Goal: Navigation & Orientation: Find specific page/section

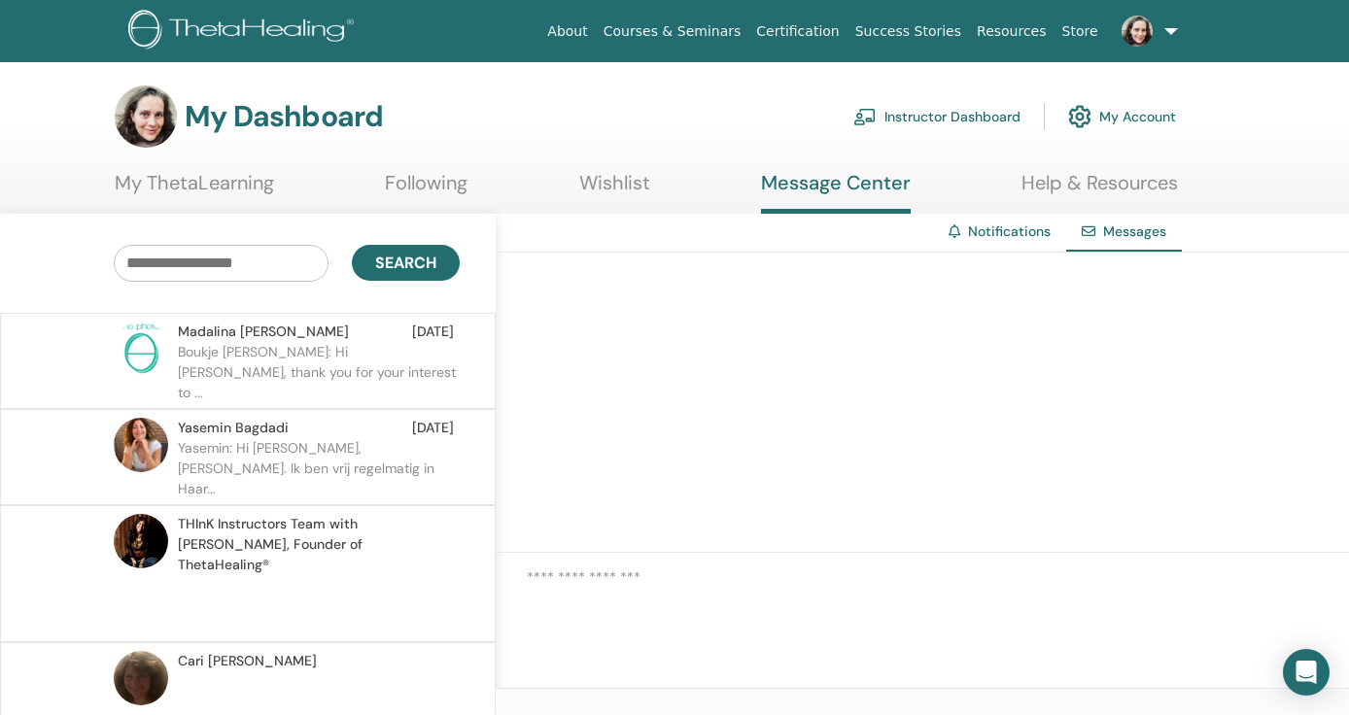
click at [343, 356] on p "Boukje Barbara: Hi Madalina, thank you for your interest to ..." at bounding box center [319, 371] width 282 height 58
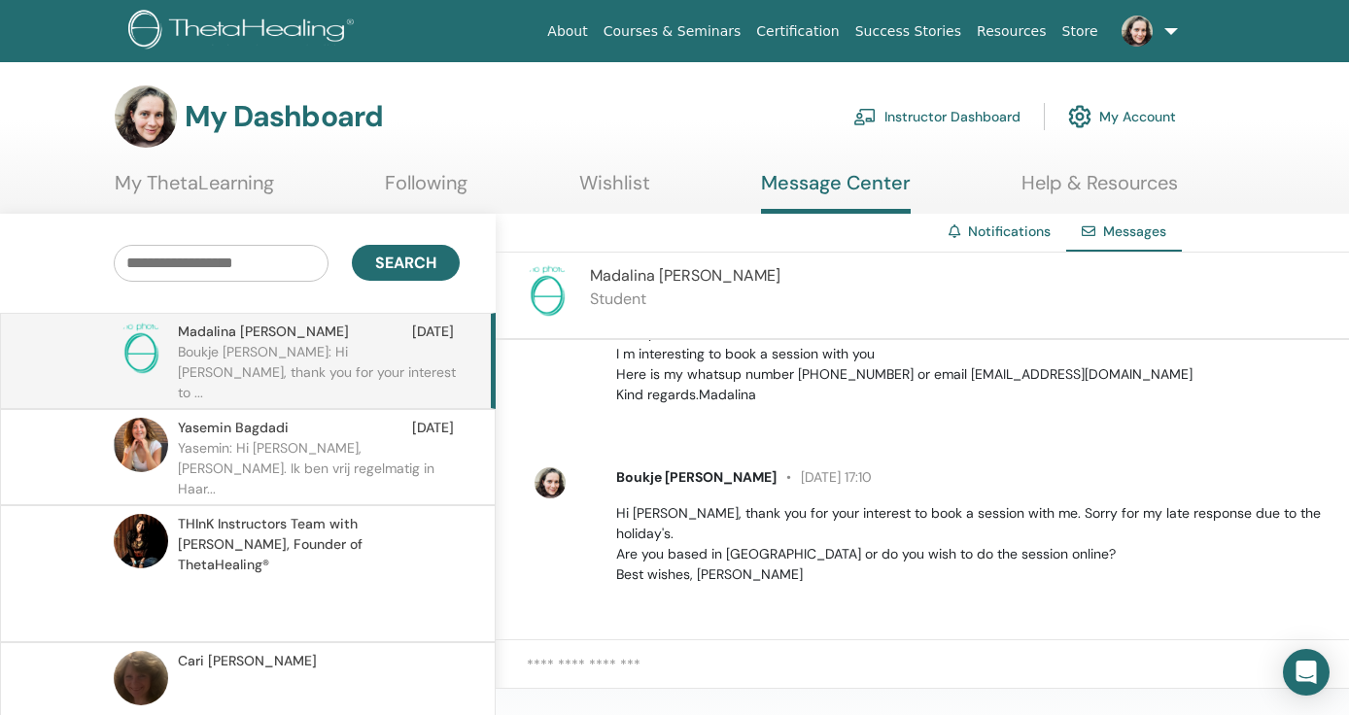
scroll to position [76, 0]
click at [1131, 109] on link "My Account" at bounding box center [1122, 116] width 108 height 43
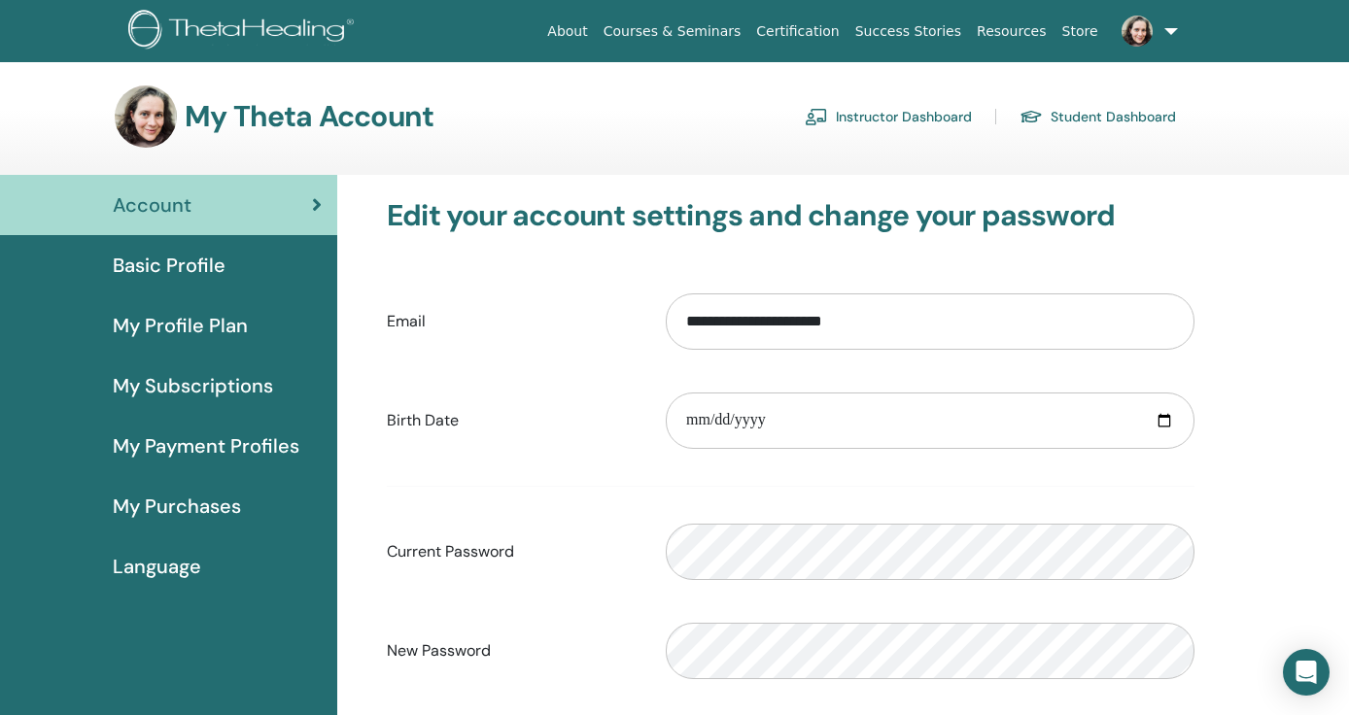
click at [202, 270] on span "Basic Profile" at bounding box center [169, 265] width 113 height 29
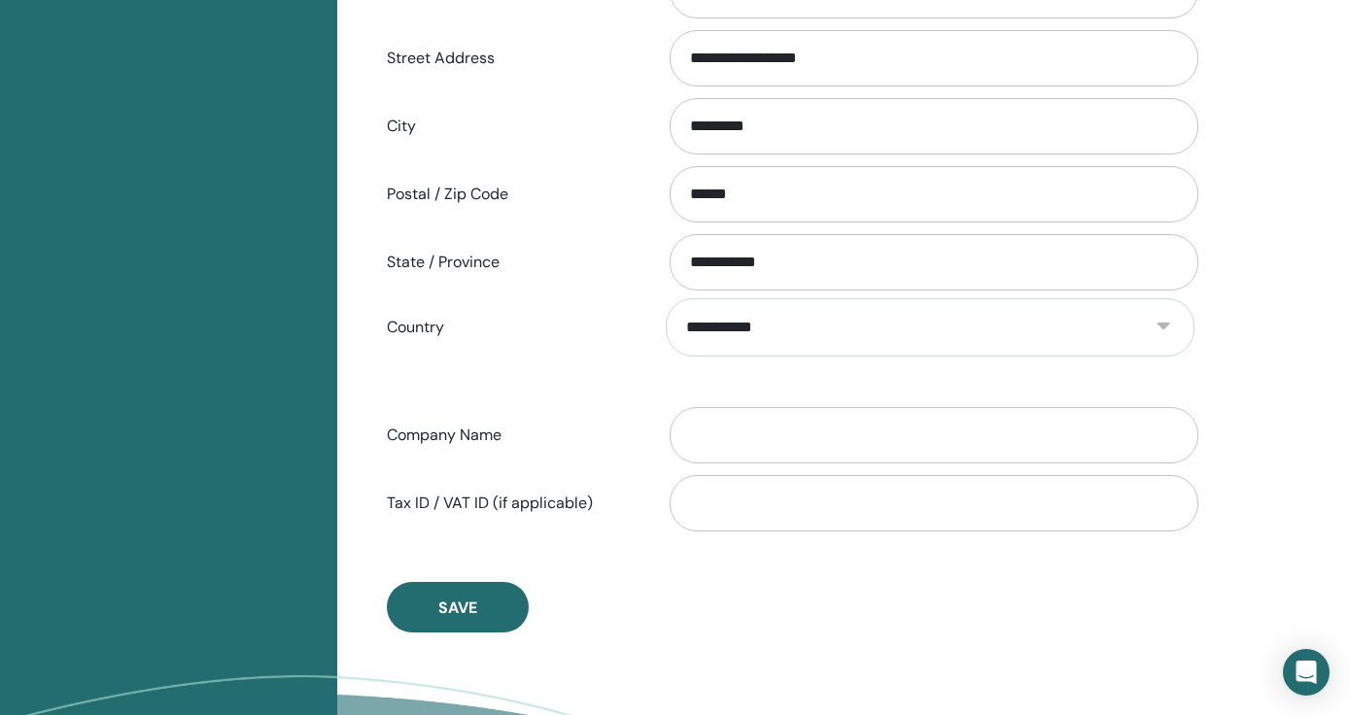
scroll to position [770, 0]
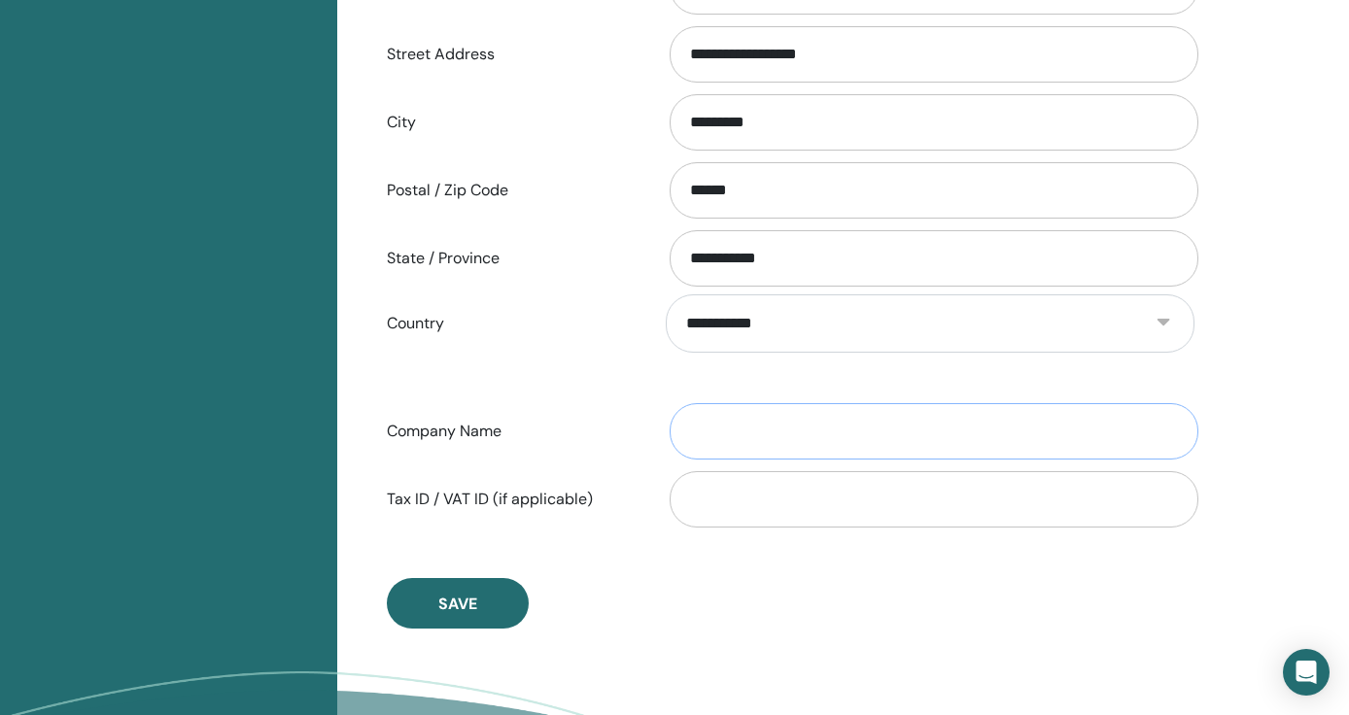
click at [725, 426] on input "Company Name" at bounding box center [934, 431] width 529 height 56
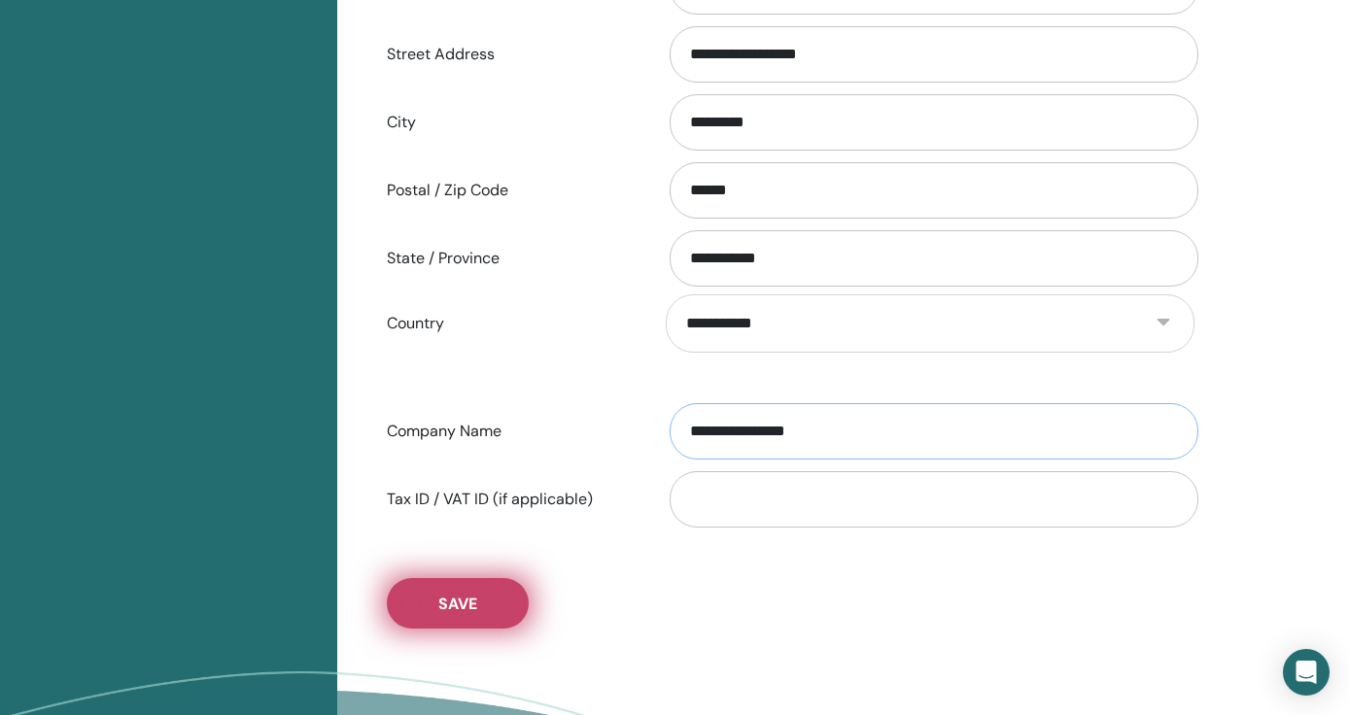
type input "**********"
click at [485, 591] on button "Save" at bounding box center [458, 603] width 142 height 51
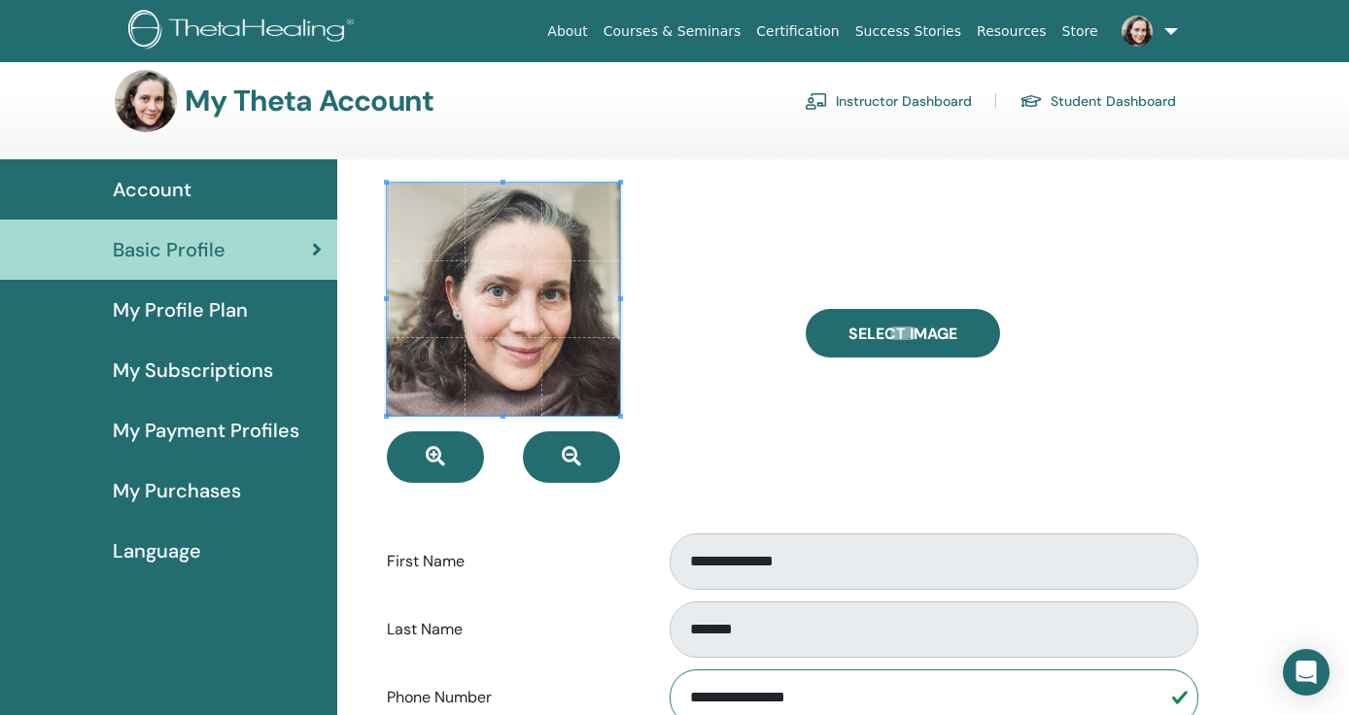
scroll to position [0, 0]
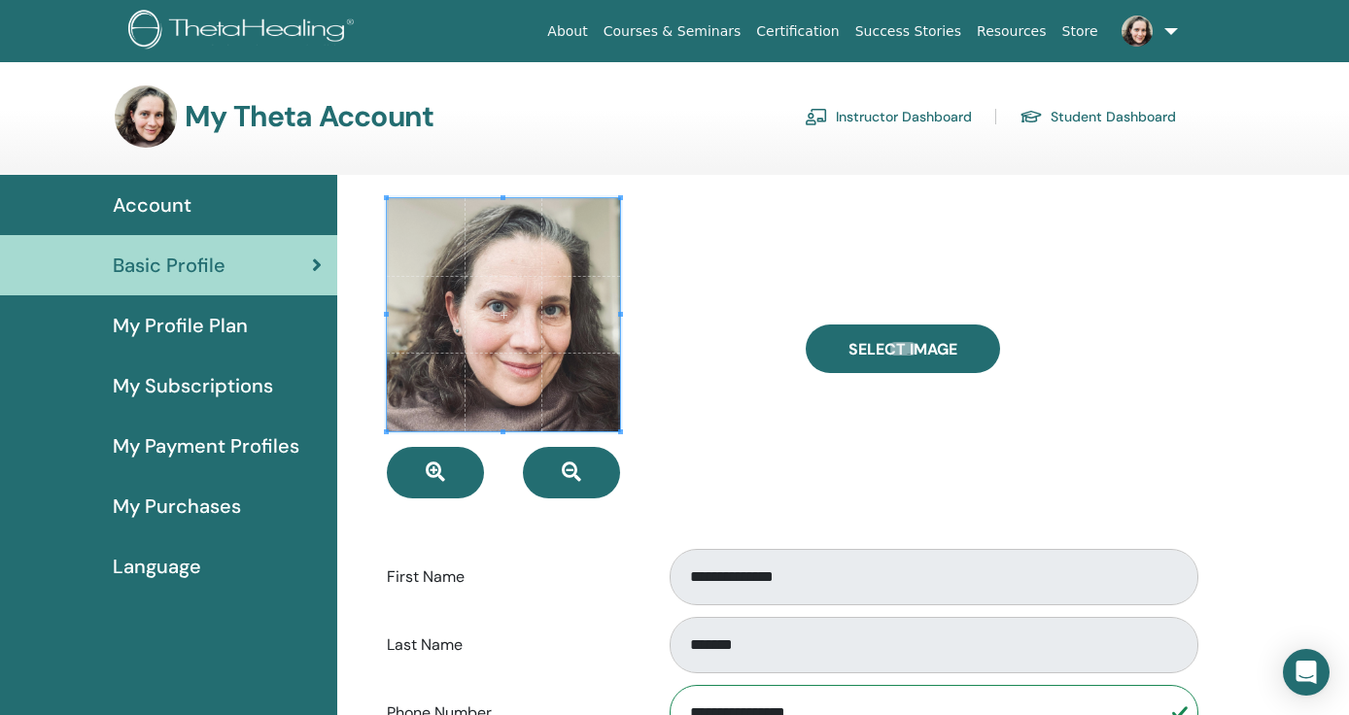
click at [886, 114] on link "Instructor Dashboard" at bounding box center [888, 116] width 167 height 31
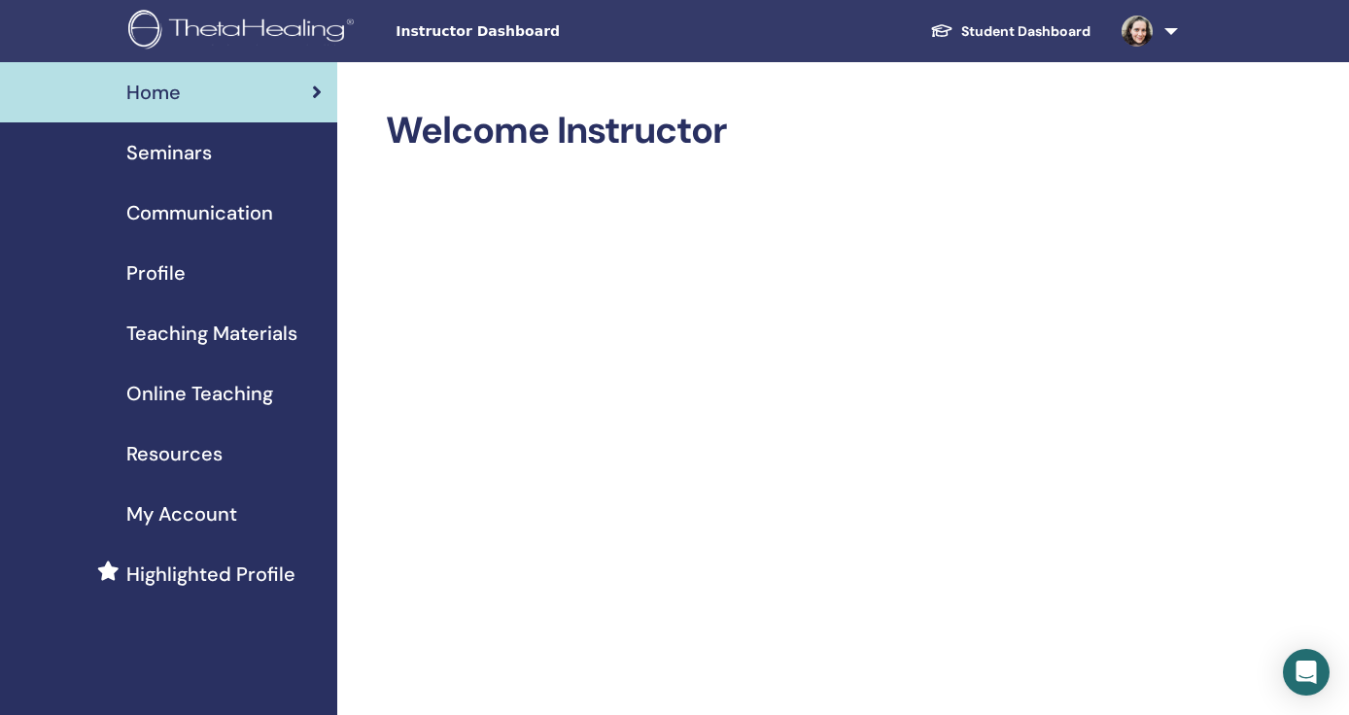
click at [174, 273] on span "Profile" at bounding box center [155, 273] width 59 height 29
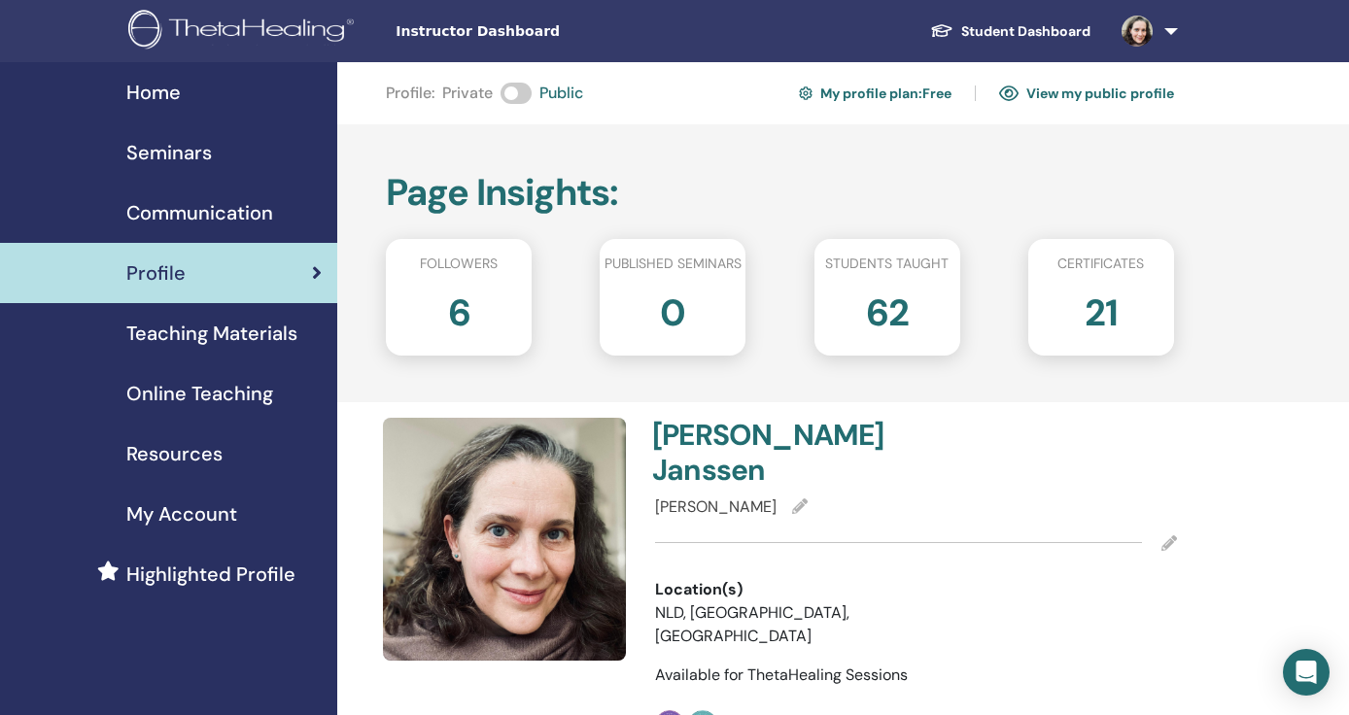
click at [233, 571] on span "Highlighted Profile" at bounding box center [210, 574] width 169 height 29
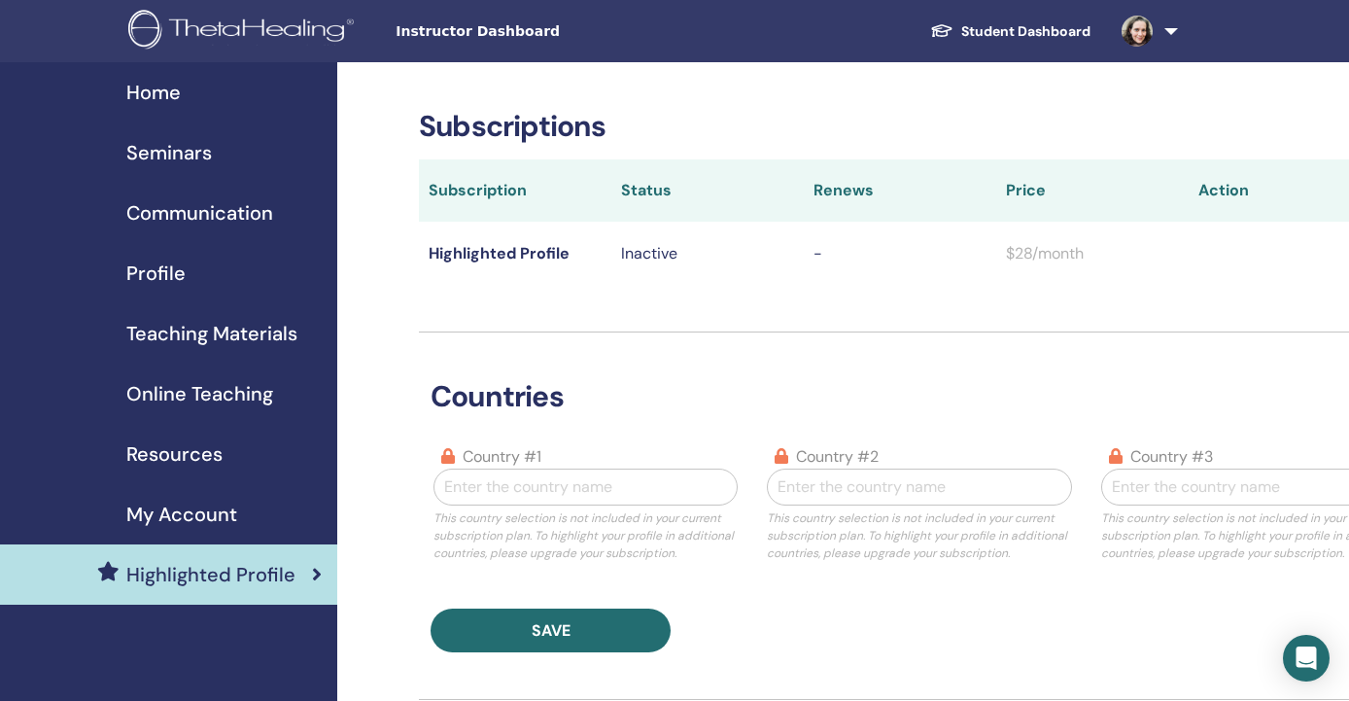
click at [176, 214] on span "Communication" at bounding box center [199, 212] width 147 height 29
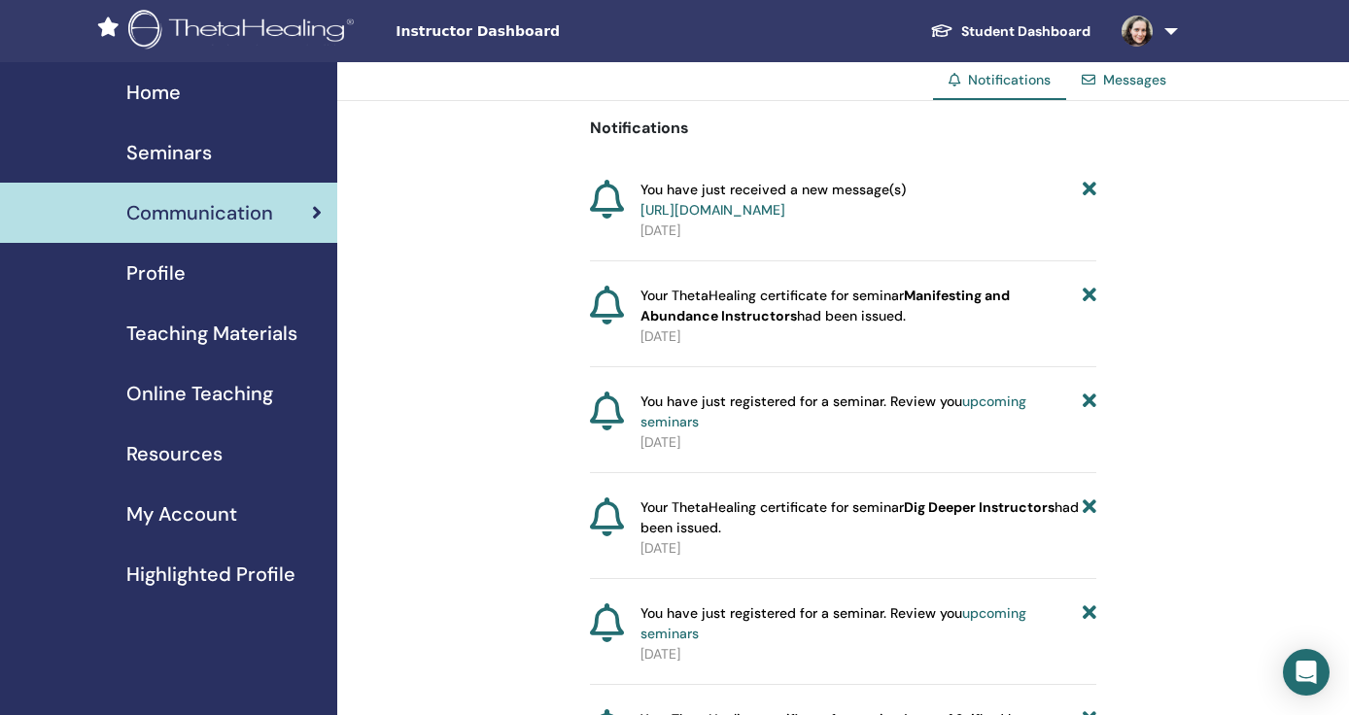
click at [1013, 88] on span "Notifications" at bounding box center [1009, 79] width 83 height 17
click at [1106, 87] on link "Messages" at bounding box center [1134, 79] width 63 height 17
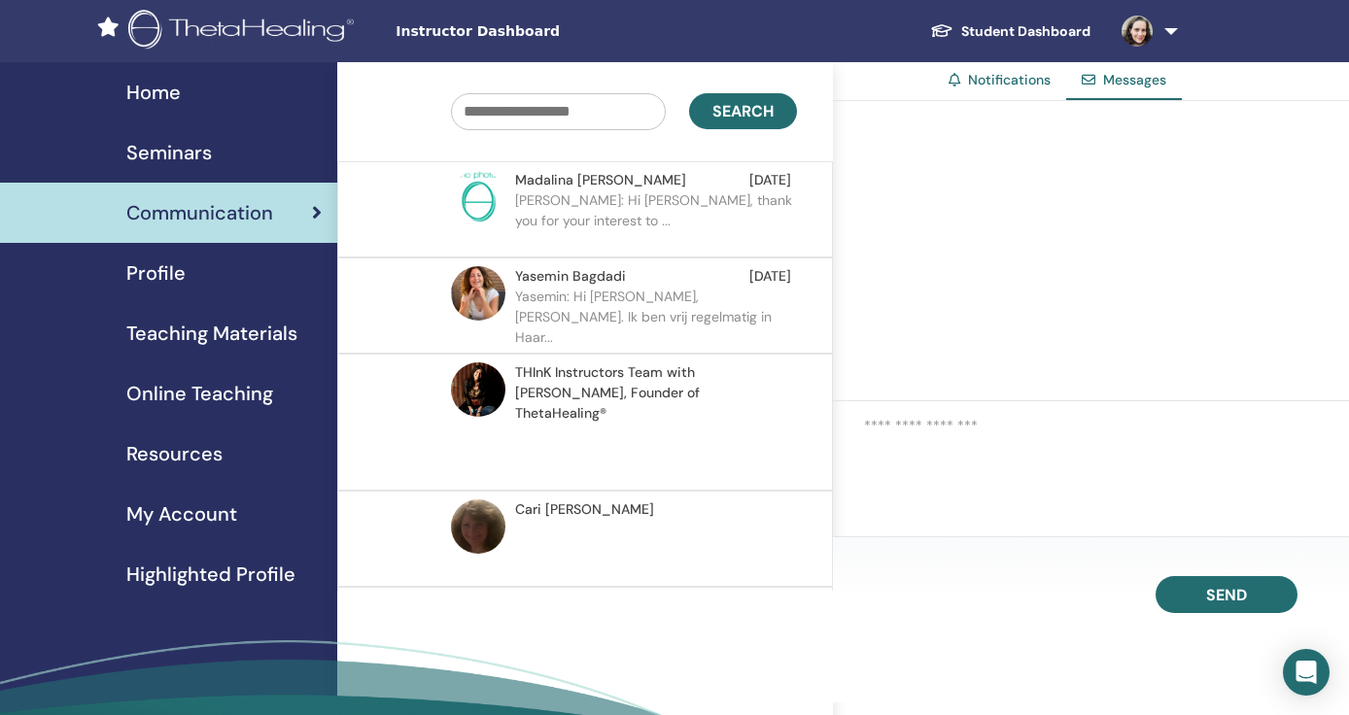
click at [587, 398] on span "THInK Instructors Team with Vianna Stibal, Founder of ThetaHealing®" at bounding box center [653, 393] width 276 height 61
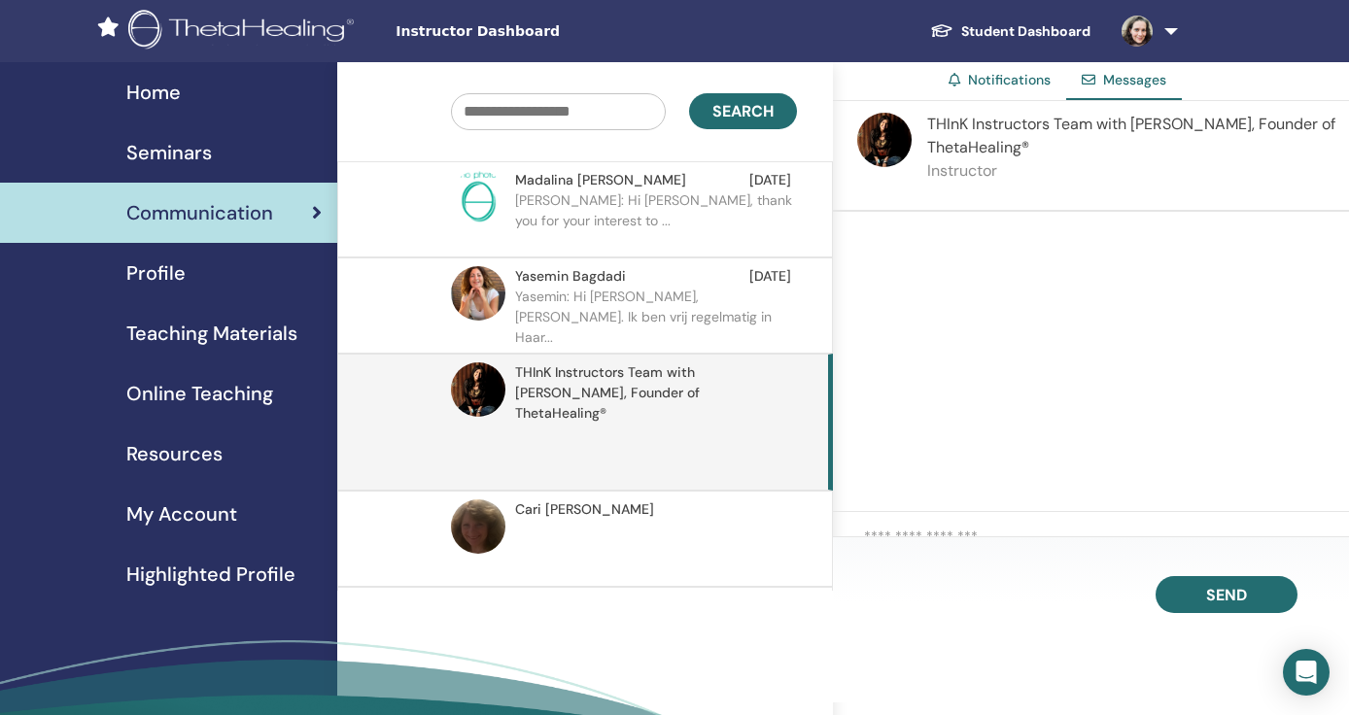
click at [190, 273] on div "Profile" at bounding box center [169, 273] width 306 height 29
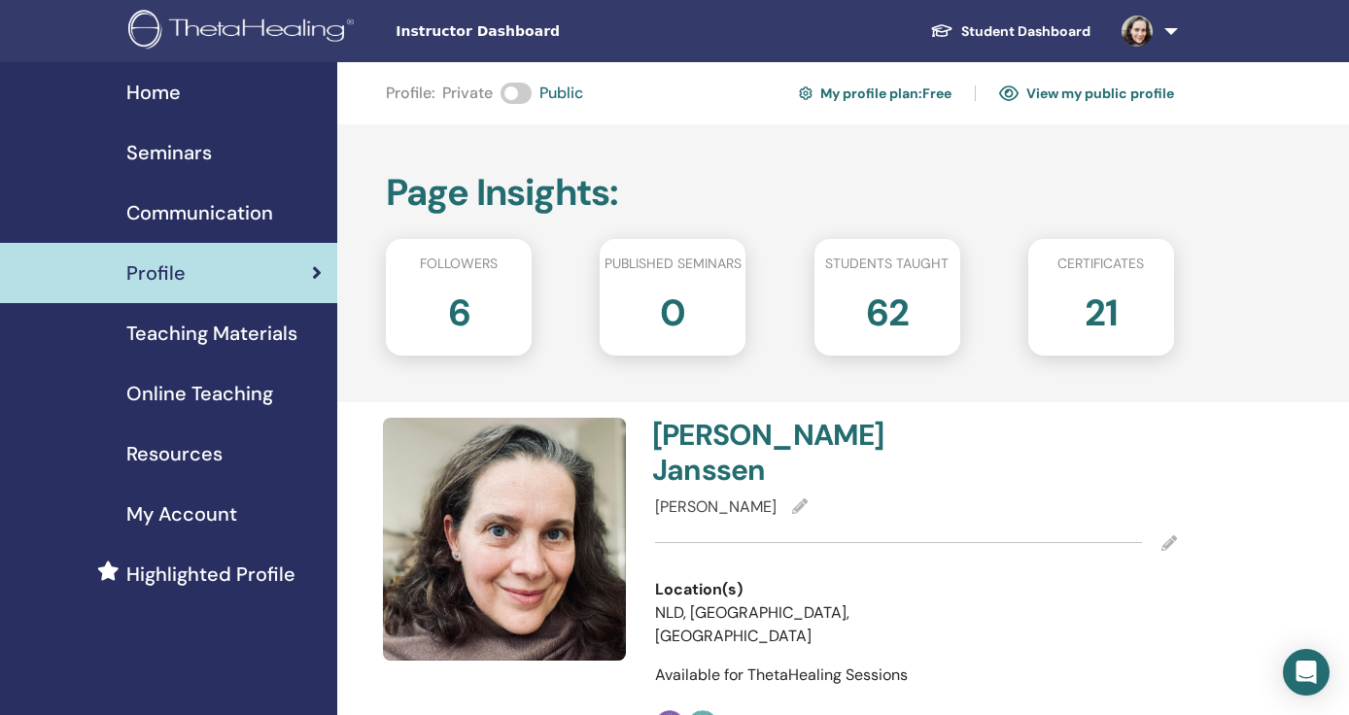
click at [433, 309] on div "6" at bounding box center [458, 321] width 175 height 78
click at [452, 309] on h2 "6" at bounding box center [459, 309] width 22 height 54
click at [210, 212] on span "Communication" at bounding box center [199, 212] width 147 height 29
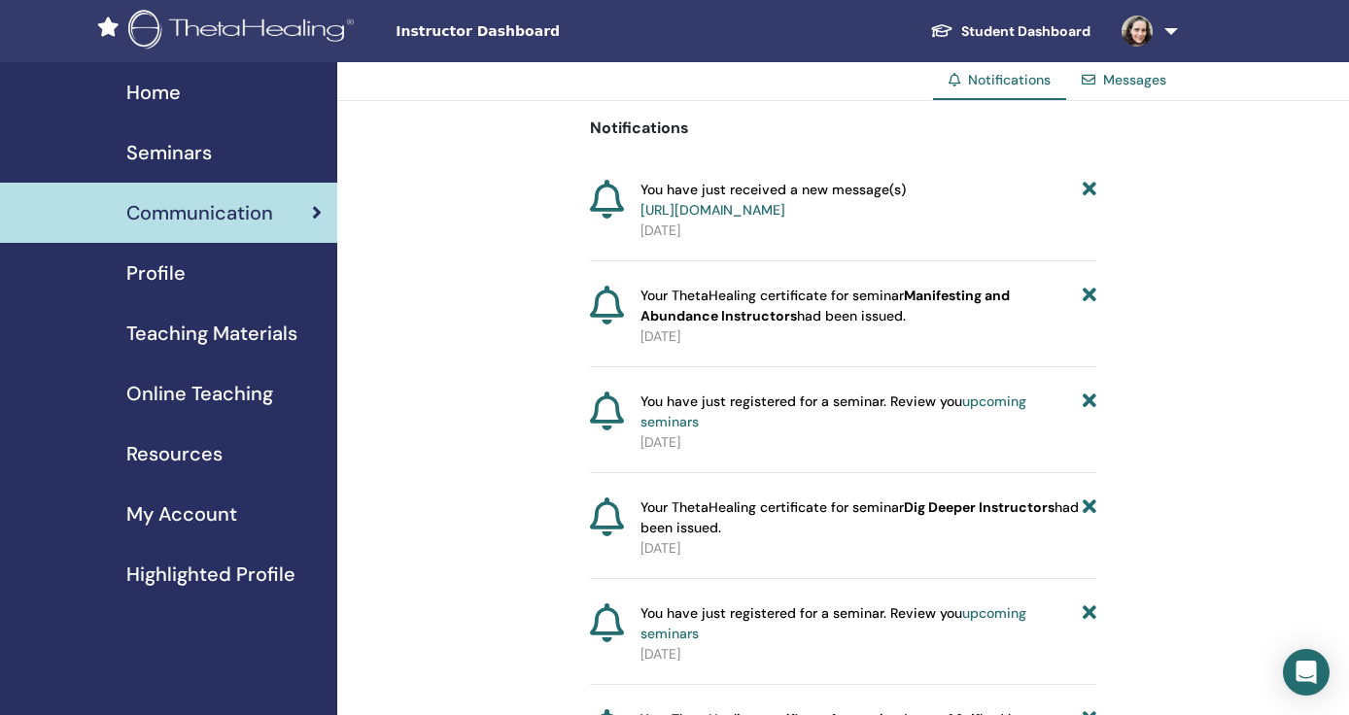
click at [185, 398] on span "Online Teaching" at bounding box center [199, 393] width 147 height 29
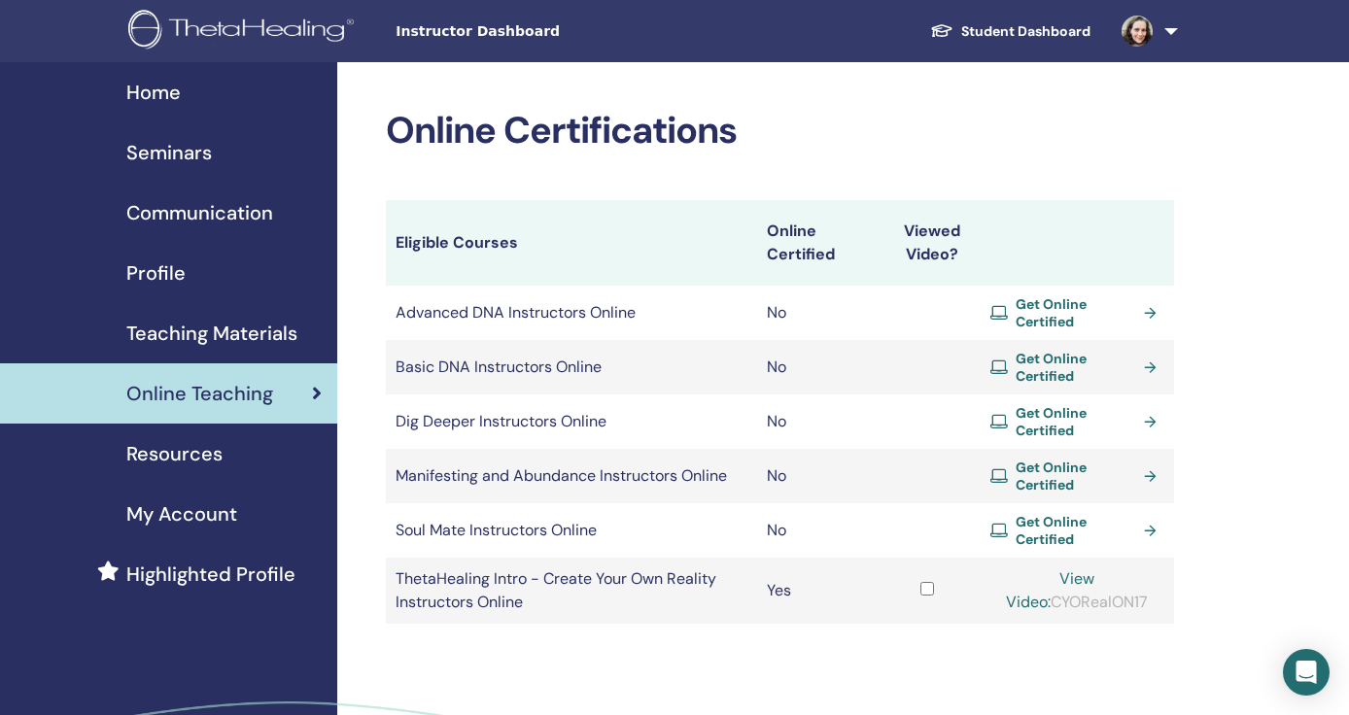
click at [487, 39] on span "Instructor Dashboard" at bounding box center [542, 31] width 292 height 20
click at [986, 27] on link "Student Dashboard" at bounding box center [1010, 32] width 191 height 36
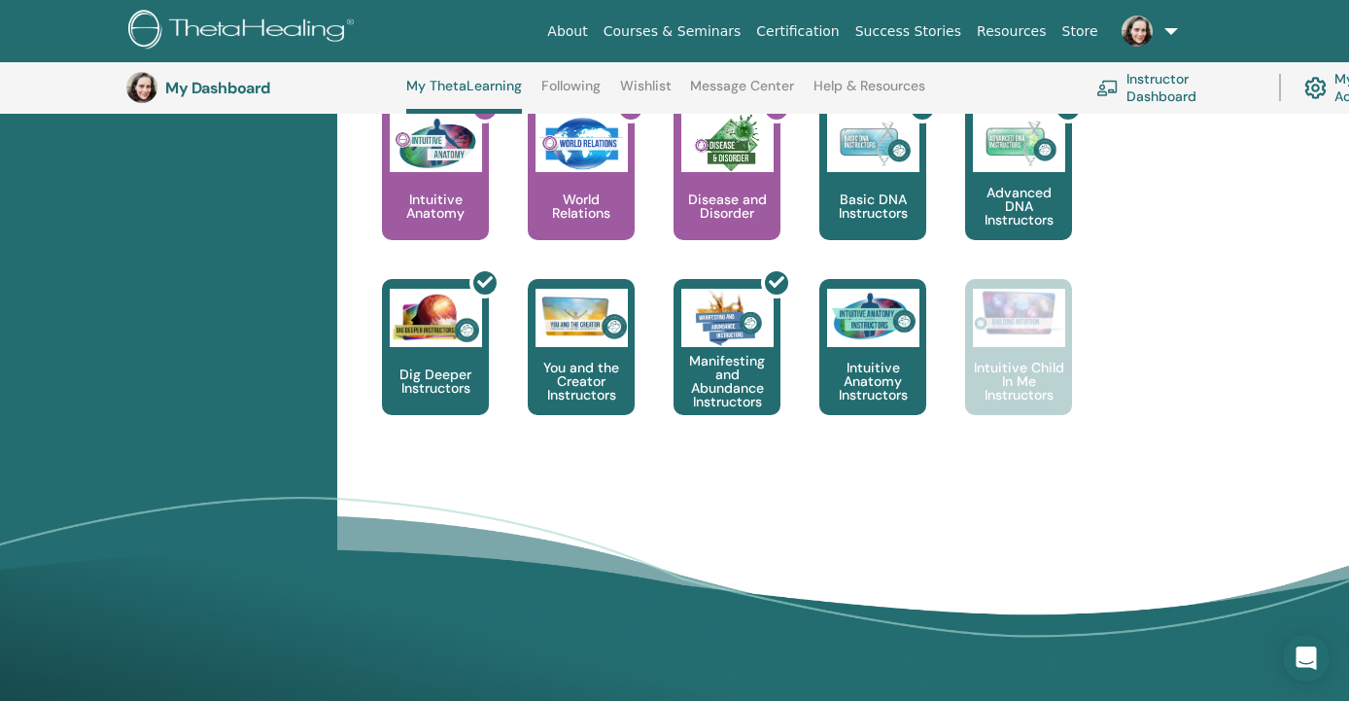
scroll to position [1064, 0]
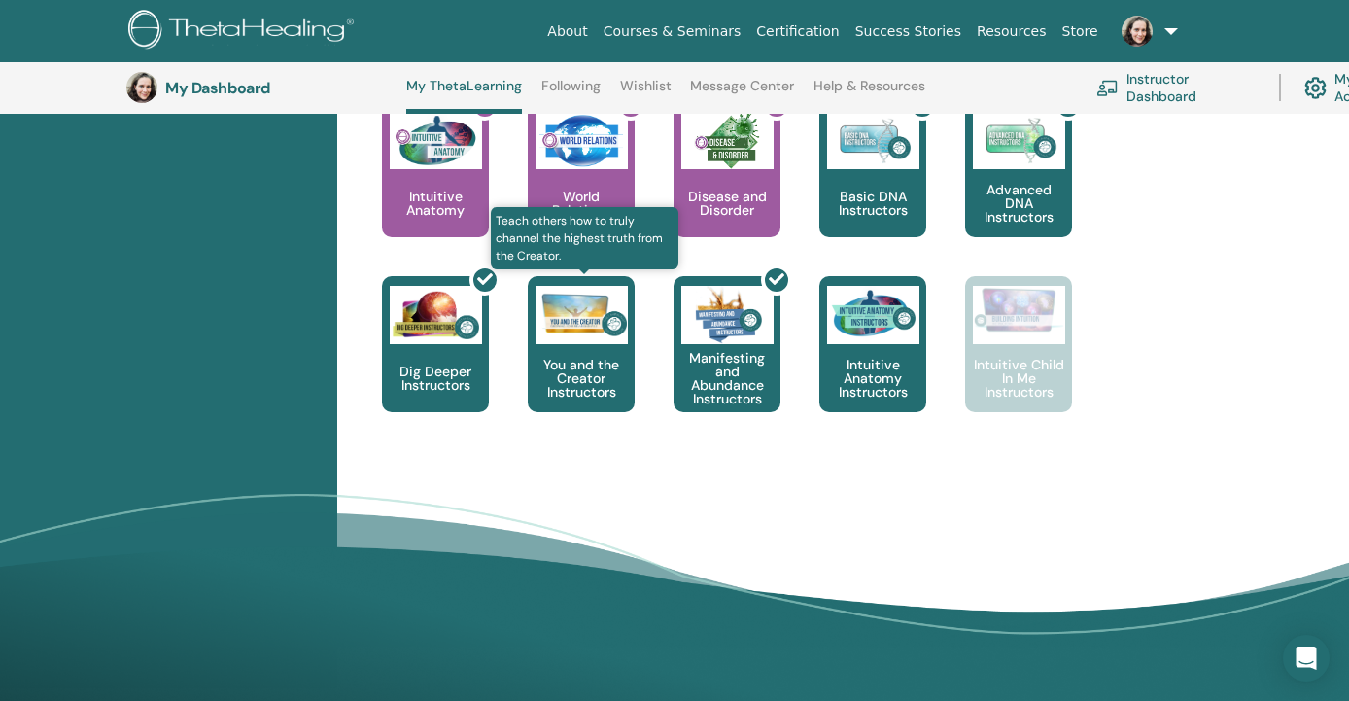
click at [608, 372] on p "You and the Creator Instructors" at bounding box center [581, 378] width 107 height 41
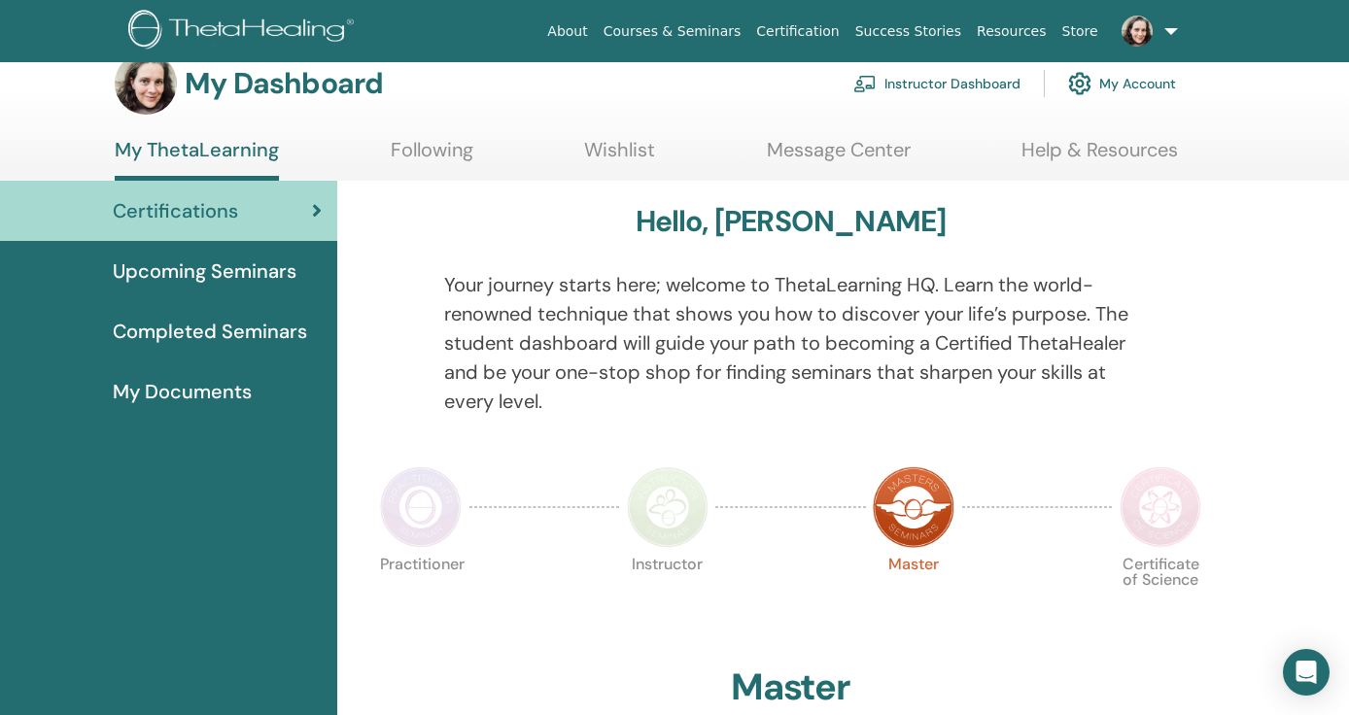
scroll to position [30, 0]
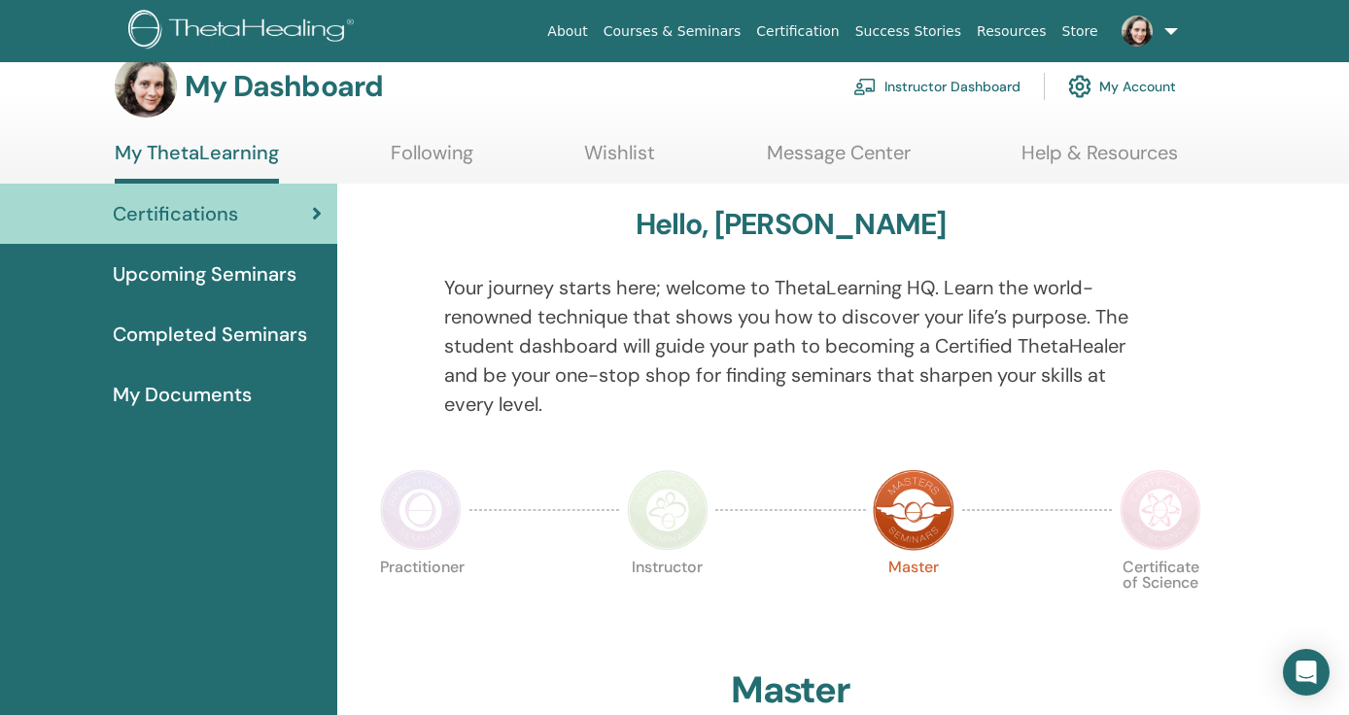
click at [289, 331] on span "Completed Seminars" at bounding box center [210, 334] width 194 height 29
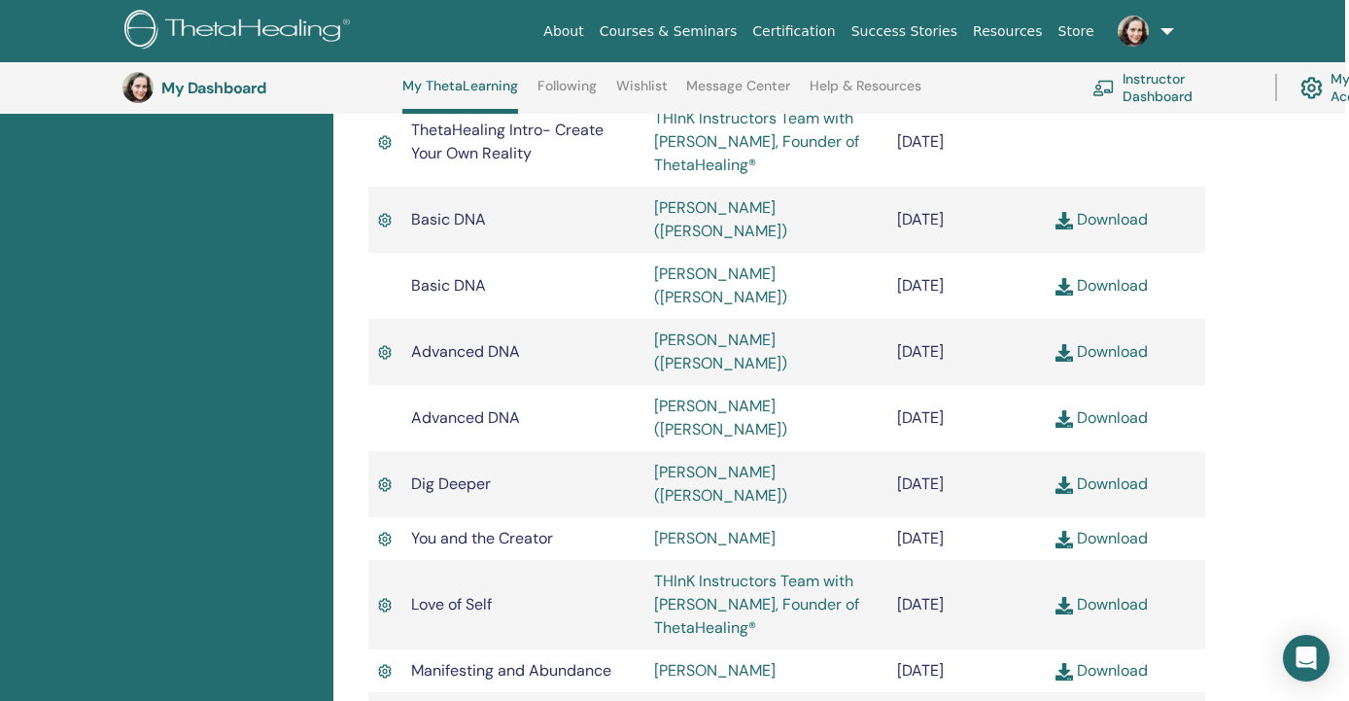
scroll to position [630, 4]
click at [579, 91] on link "Following" at bounding box center [566, 93] width 59 height 31
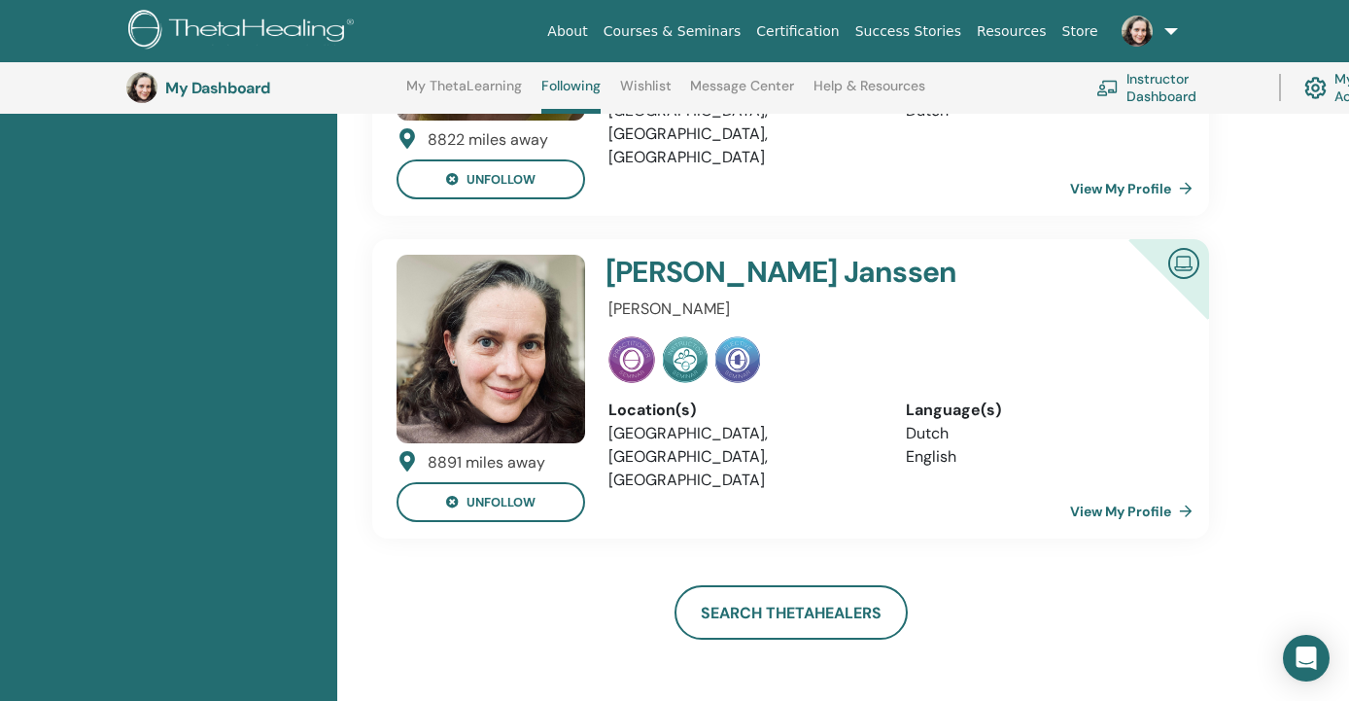
scroll to position [821, 0]
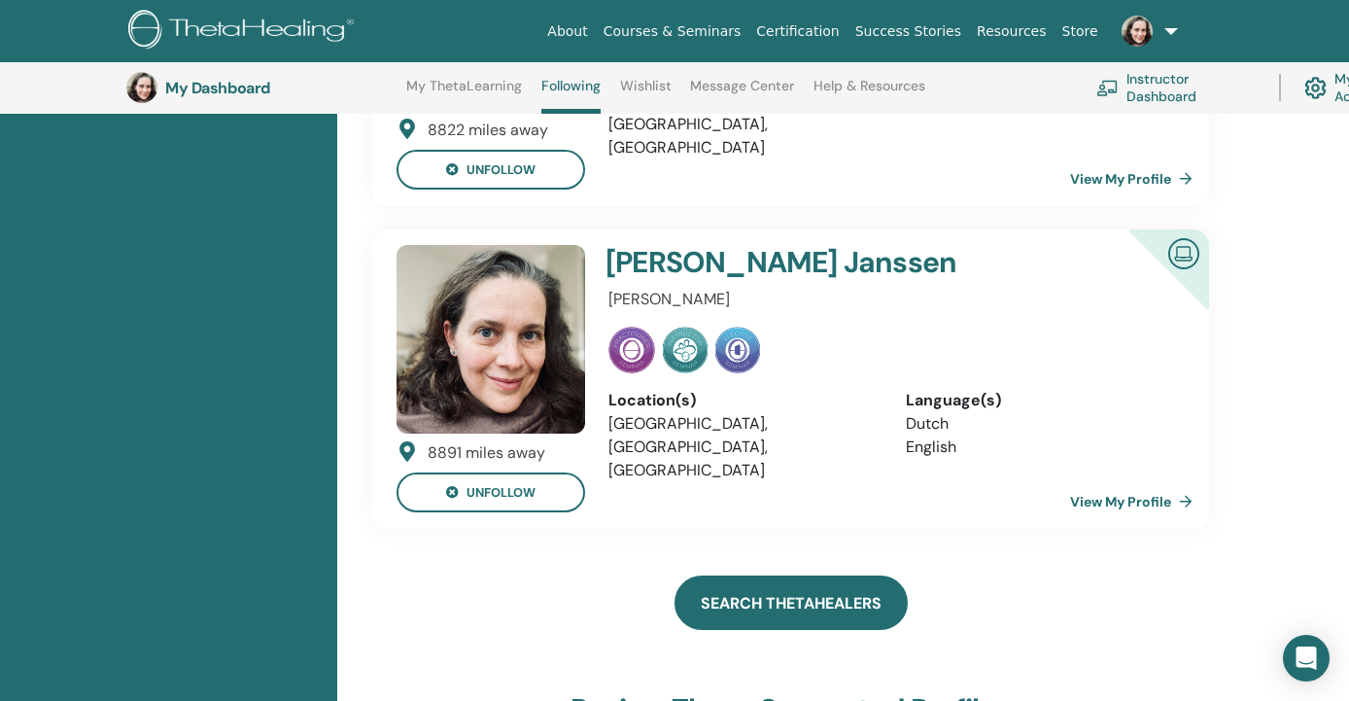
click at [779, 575] on link "Search ThetaHealers" at bounding box center [791, 602] width 233 height 54
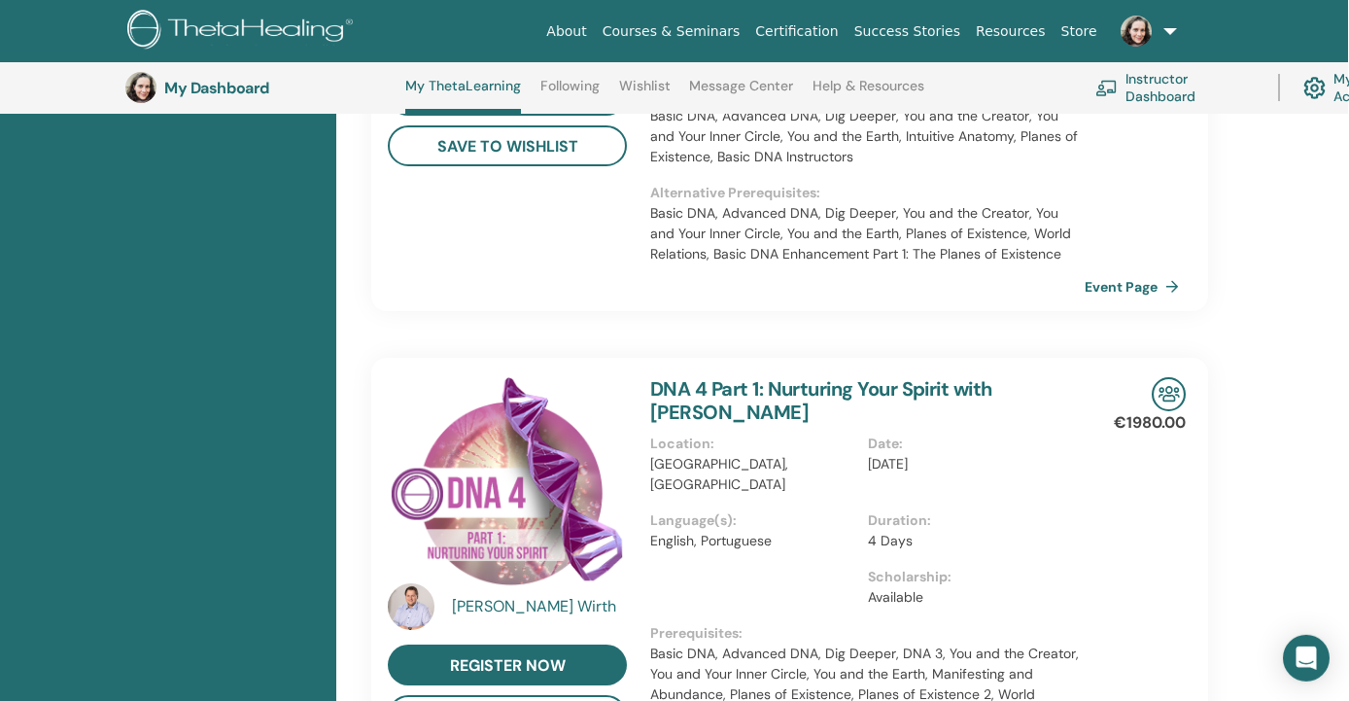
scroll to position [1240, 1]
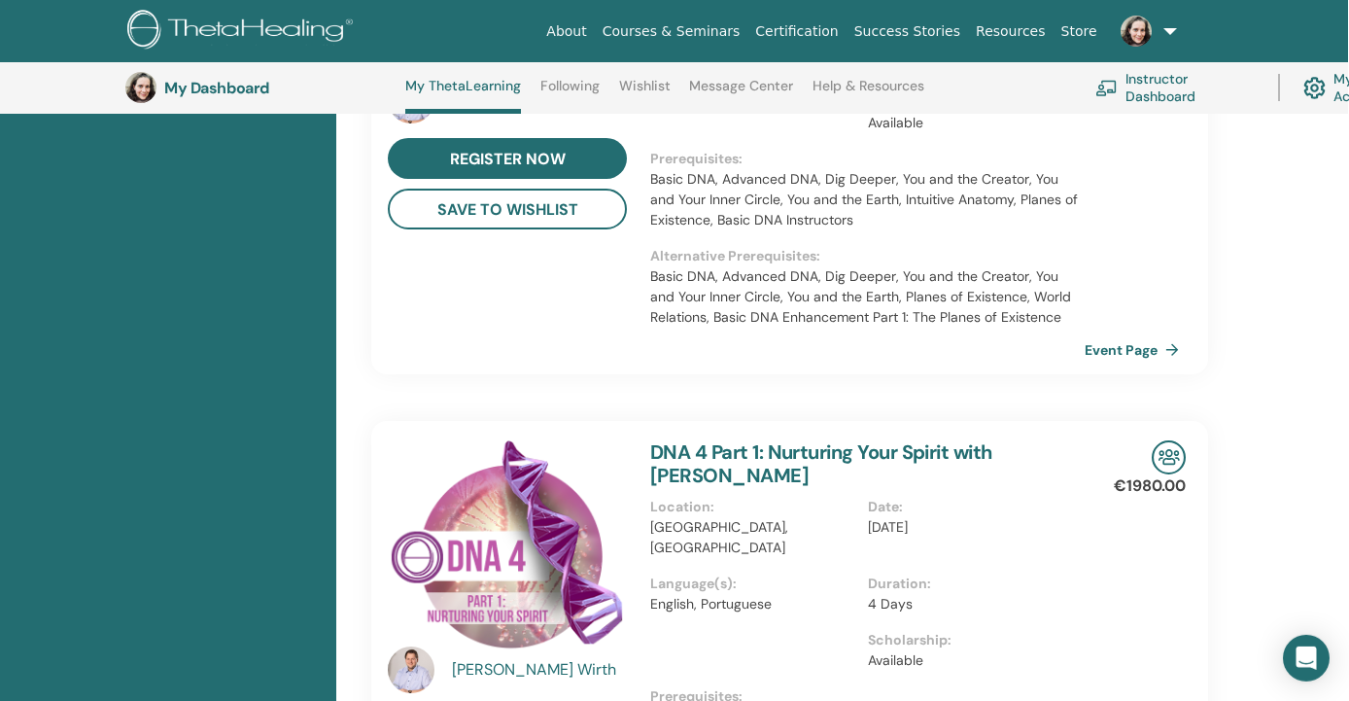
click at [1168, 27] on link at bounding box center [1145, 31] width 80 height 62
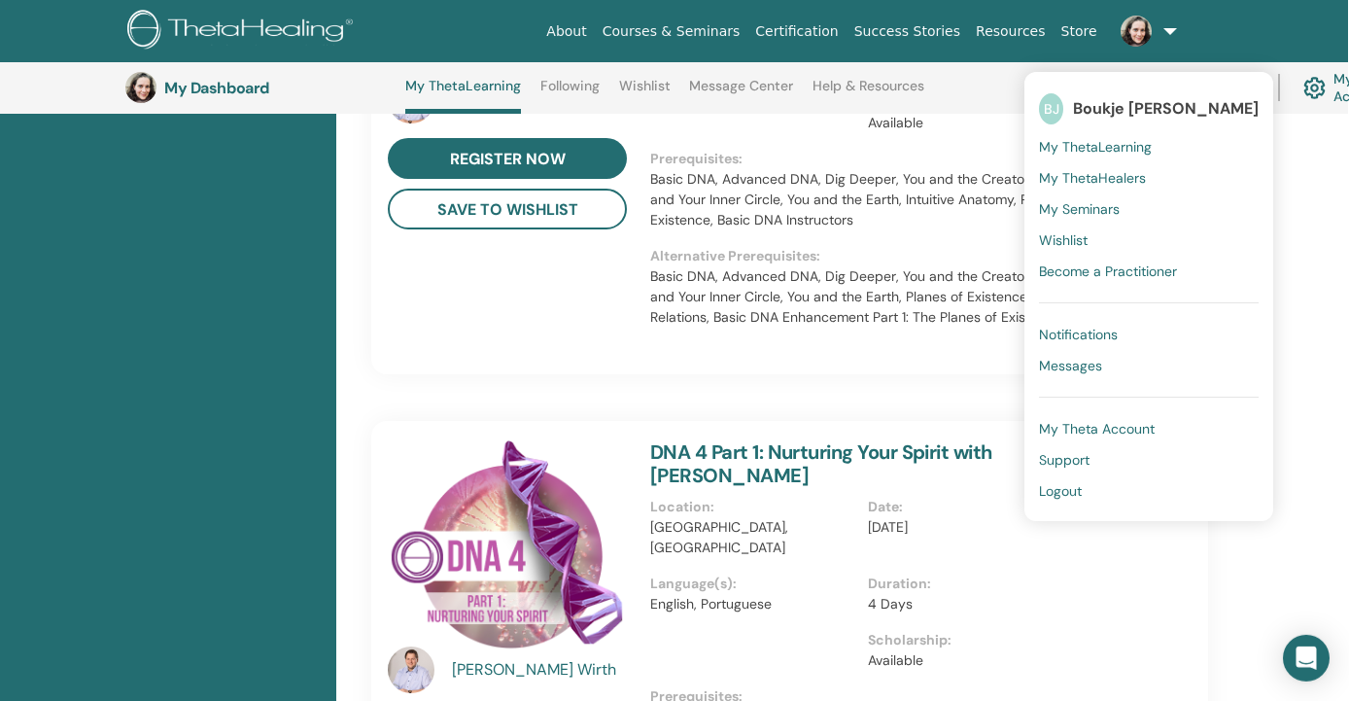
click at [183, 87] on h3 "My Dashboard" at bounding box center [261, 88] width 194 height 18
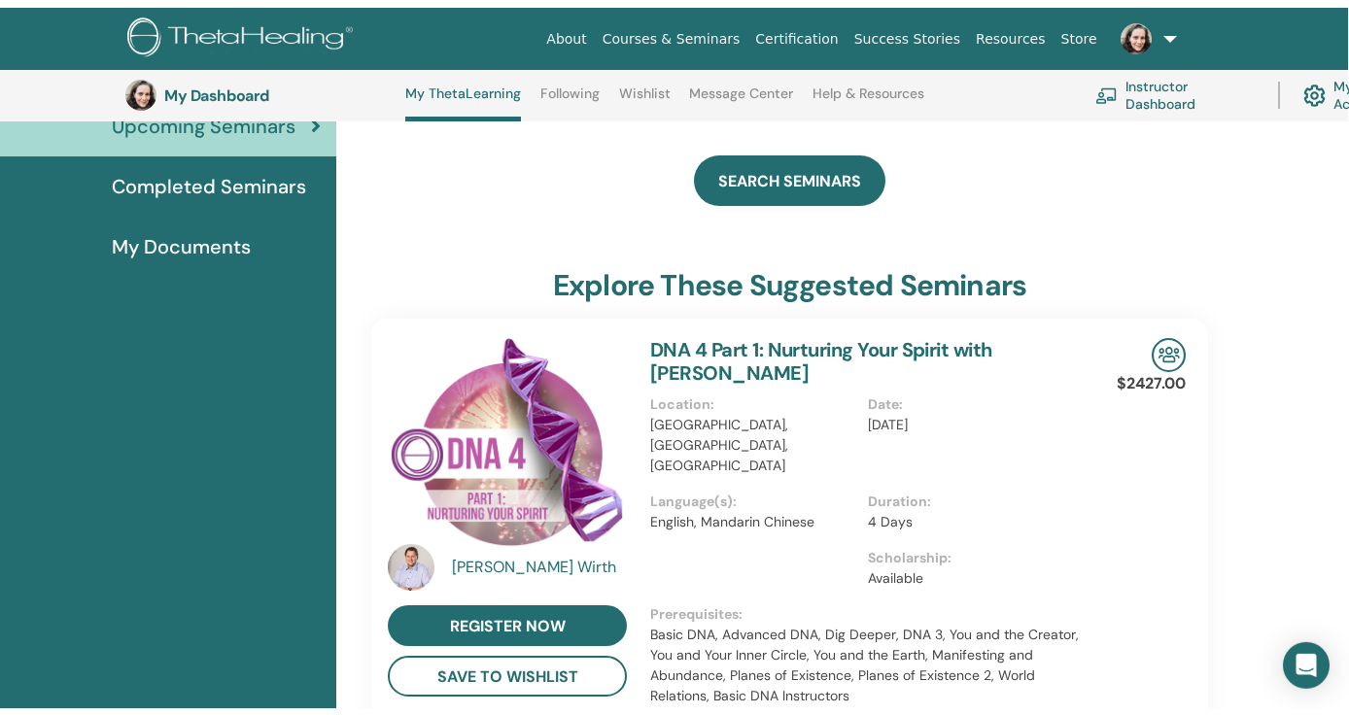
scroll to position [0, 0]
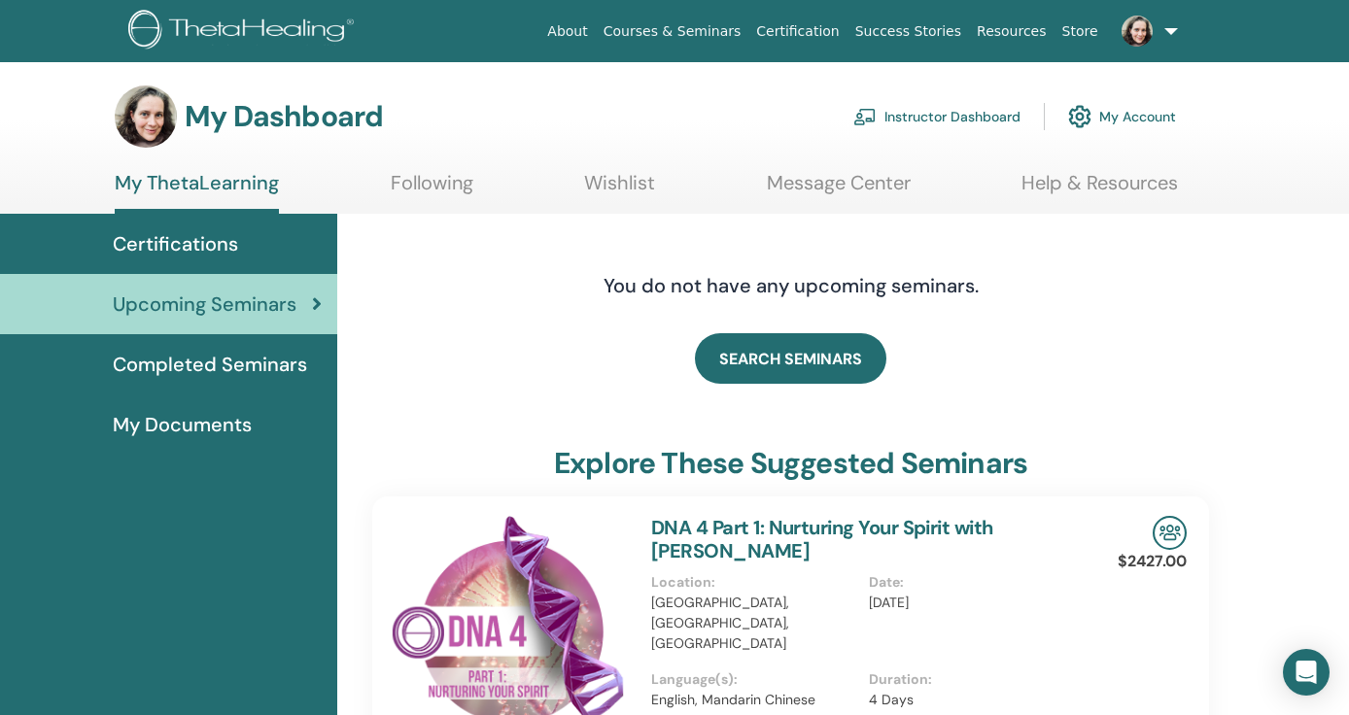
click at [937, 109] on link "Instructor Dashboard" at bounding box center [936, 116] width 167 height 43
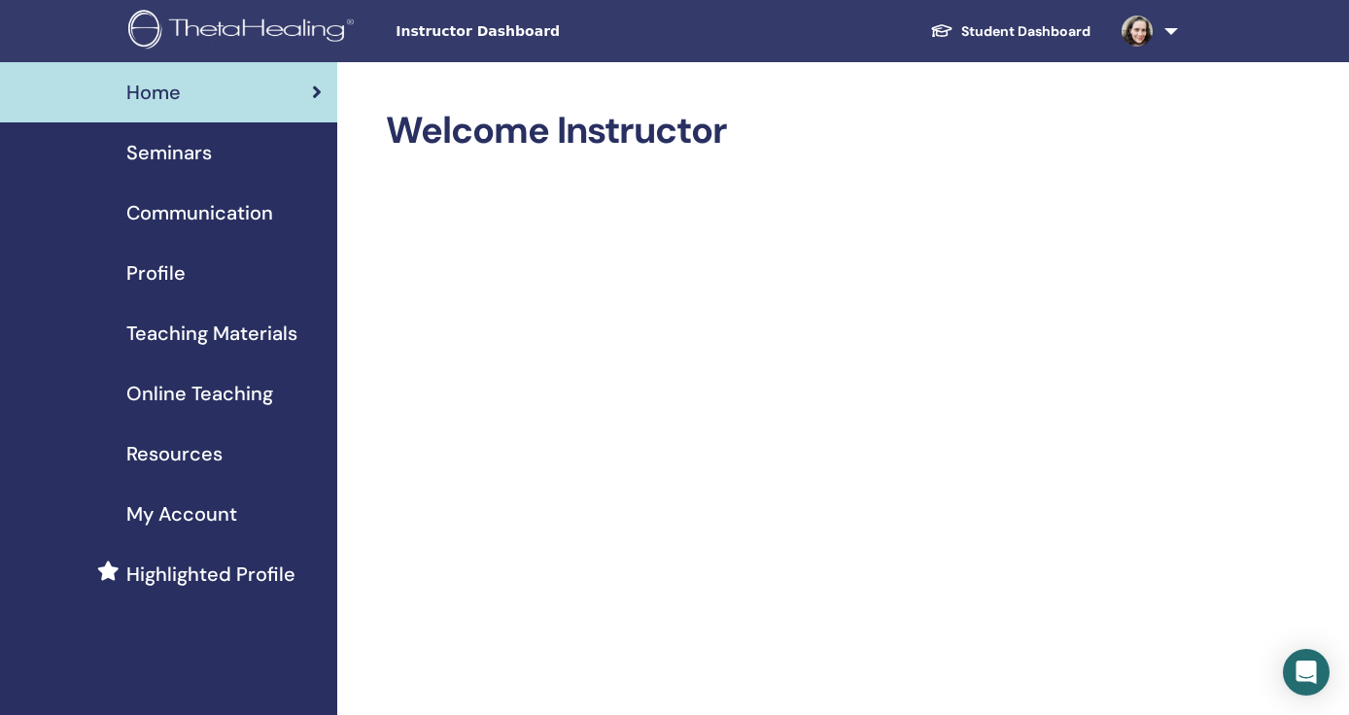
click at [1022, 31] on link "Student Dashboard" at bounding box center [1010, 32] width 191 height 36
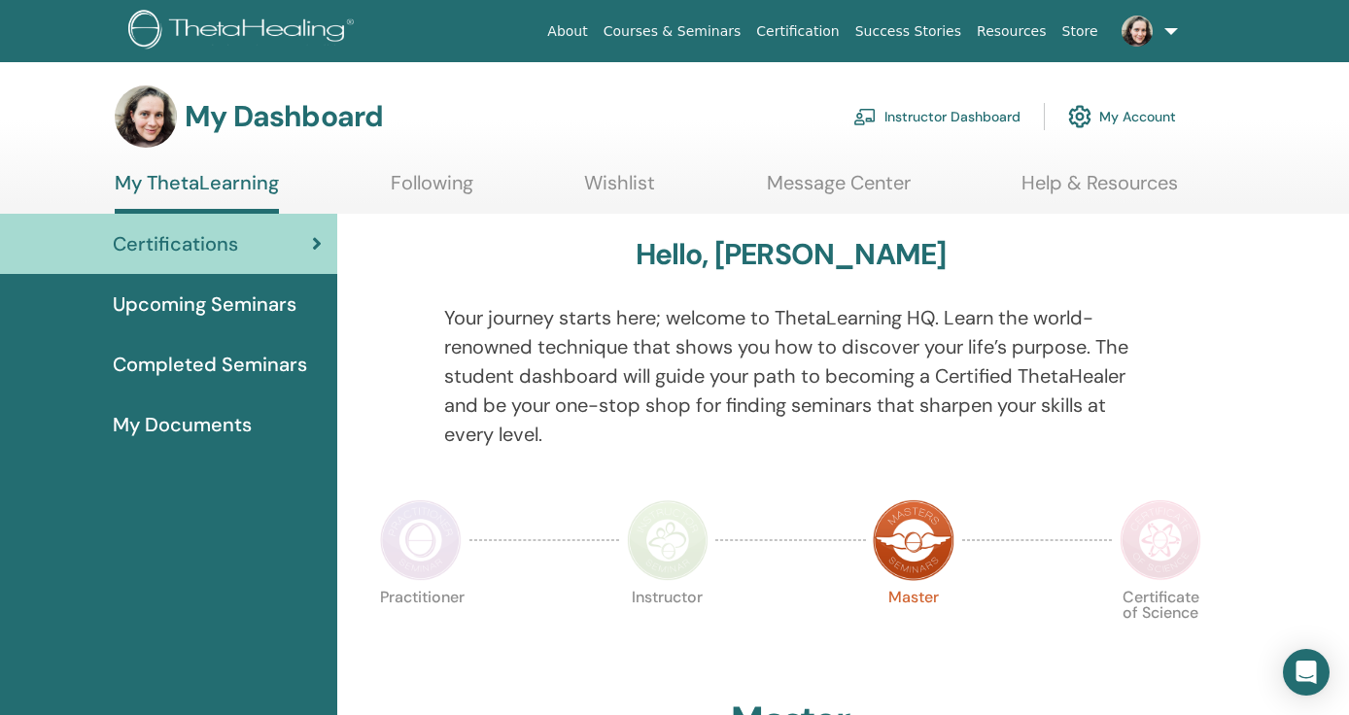
click at [179, 359] on span "Completed Seminars" at bounding box center [210, 364] width 194 height 29
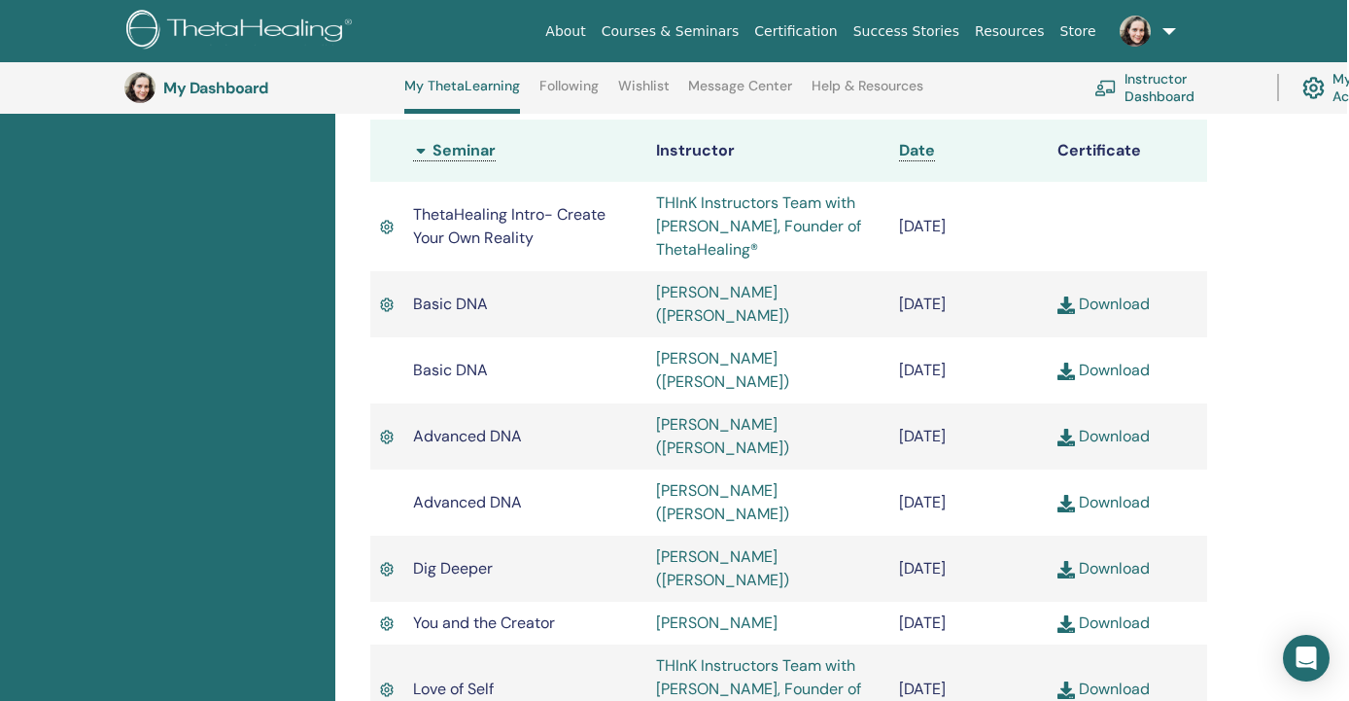
scroll to position [536, 2]
